Goal: Communication & Community: Answer question/provide support

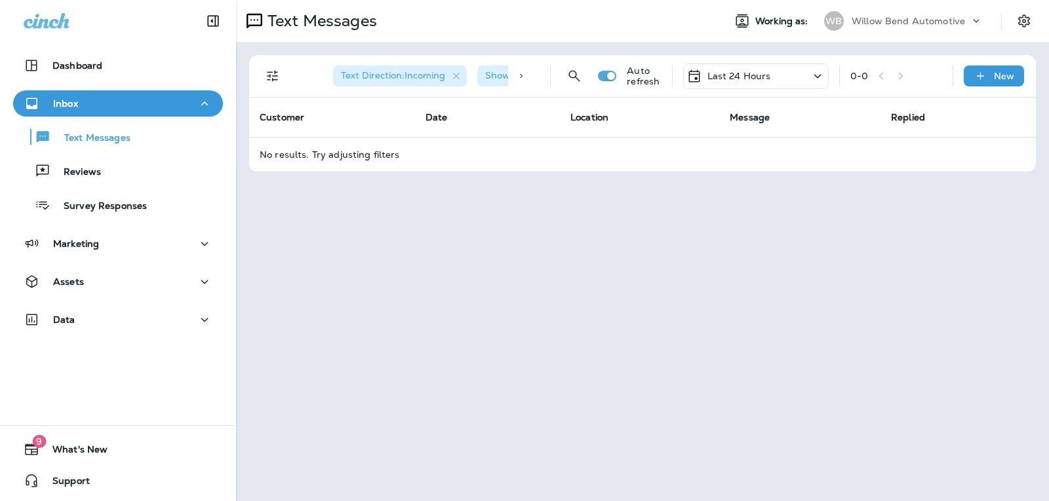
click at [727, 76] on p "Last 24 Hours" at bounding box center [739, 76] width 64 height 10
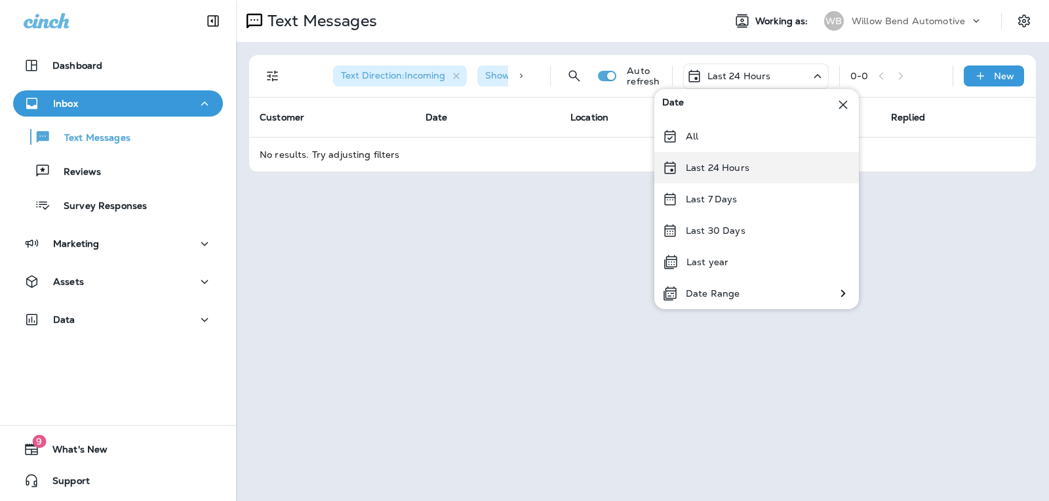
click at [720, 176] on div "Last 24 Hours" at bounding box center [756, 167] width 205 height 31
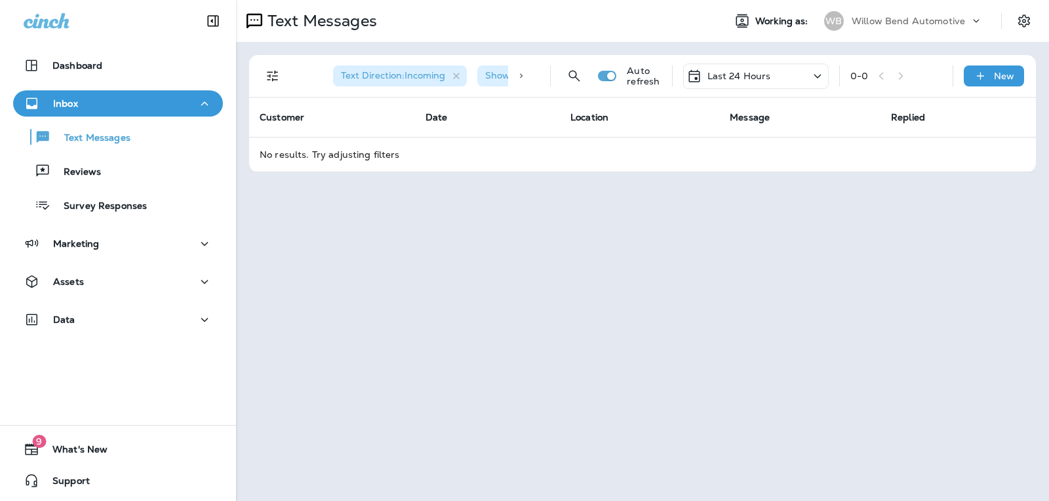
click at [796, 79] on div "Last 24 Hours" at bounding box center [756, 77] width 146 height 26
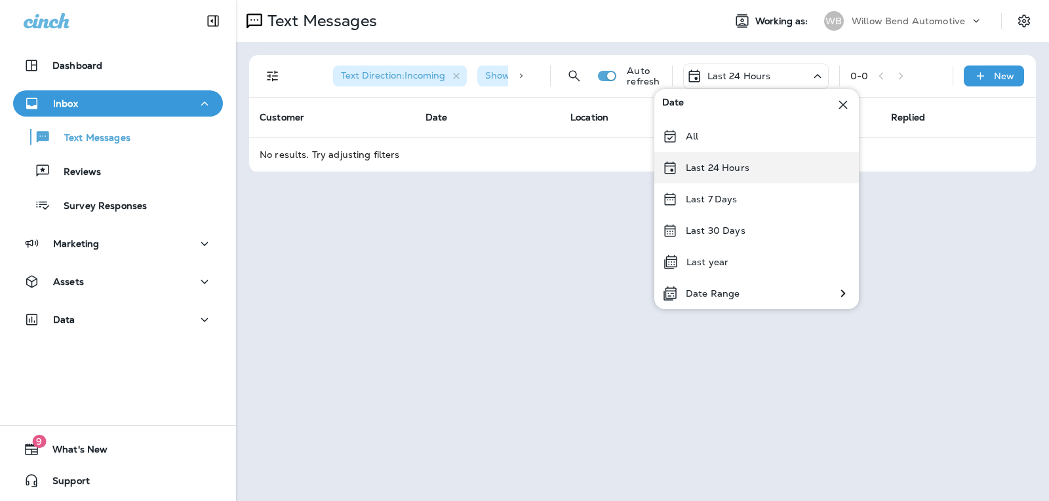
click at [752, 169] on div "Last 24 Hours" at bounding box center [756, 167] width 205 height 31
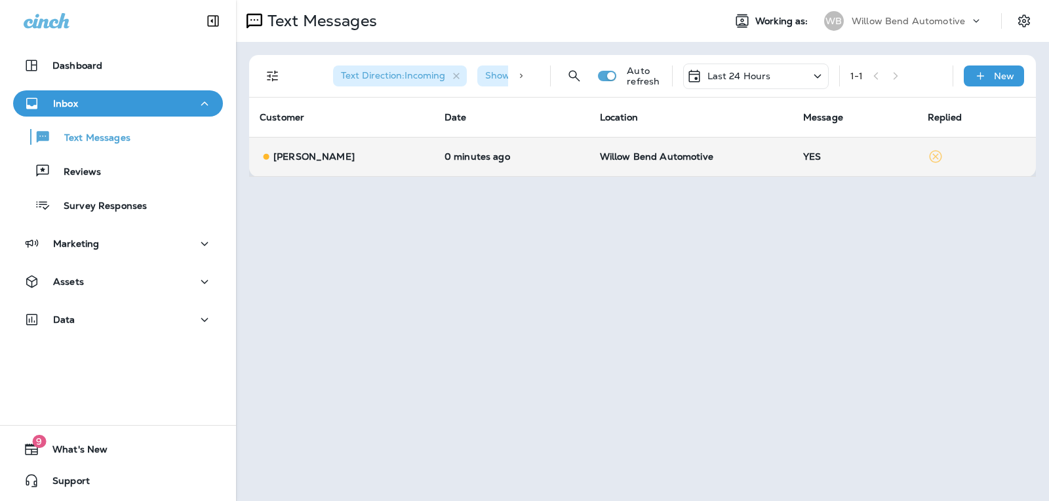
click at [836, 147] on td "YES" at bounding box center [855, 156] width 125 height 39
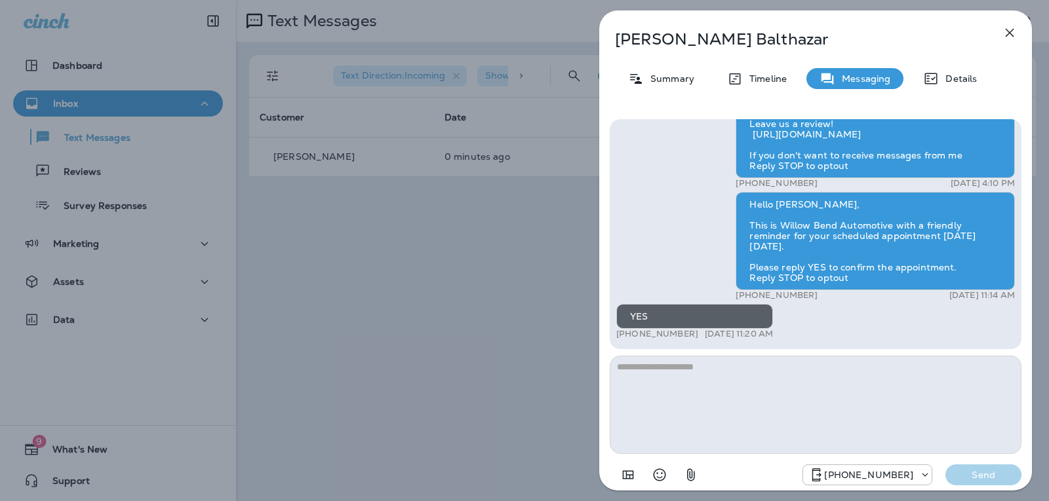
click at [668, 377] on textarea at bounding box center [816, 405] width 412 height 98
type textarea "*"
type textarea "**********"
click at [989, 472] on p "Send" at bounding box center [983, 475] width 55 height 12
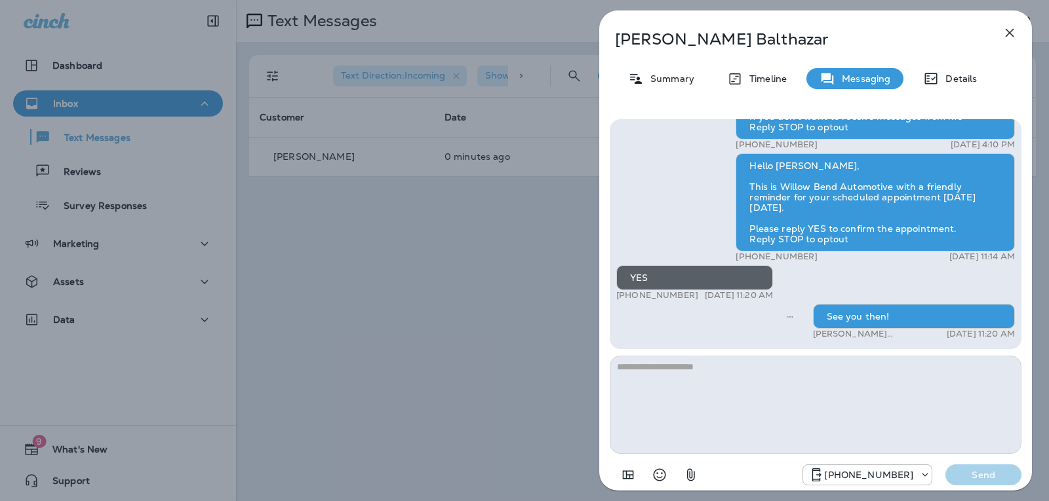
click at [1011, 29] on icon "button" at bounding box center [1010, 33] width 16 height 16
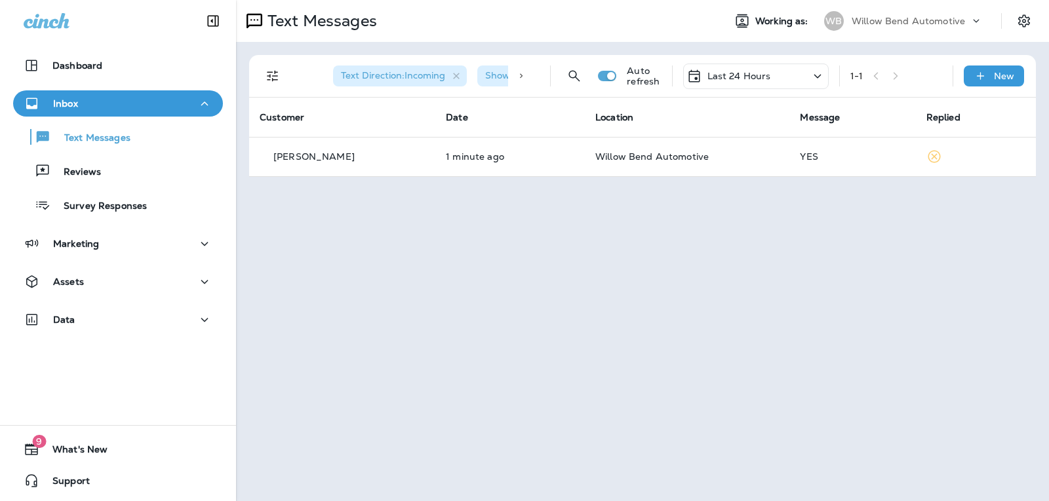
click at [739, 74] on p "Last 24 Hours" at bounding box center [739, 76] width 64 height 10
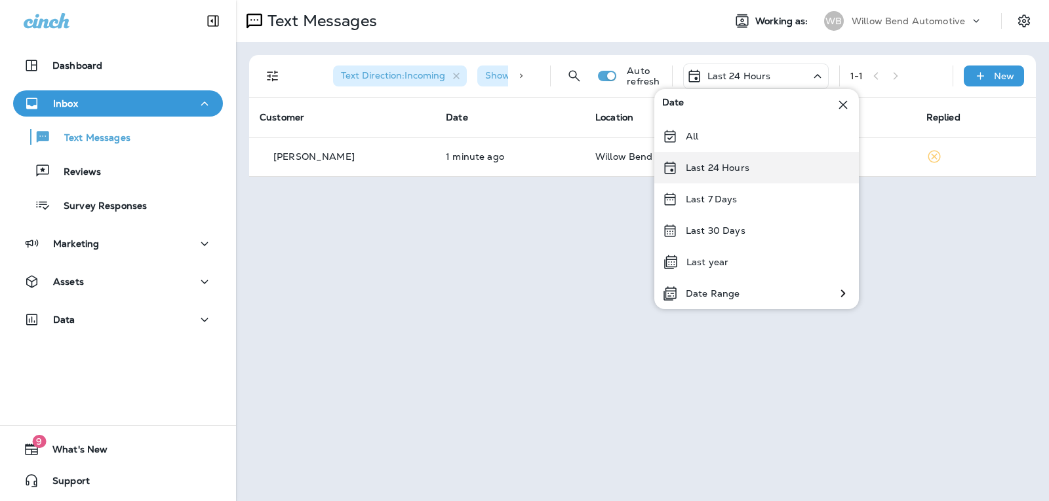
click at [734, 166] on p "Last 24 Hours" at bounding box center [718, 168] width 64 height 10
